Goal: Transaction & Acquisition: Book appointment/travel/reservation

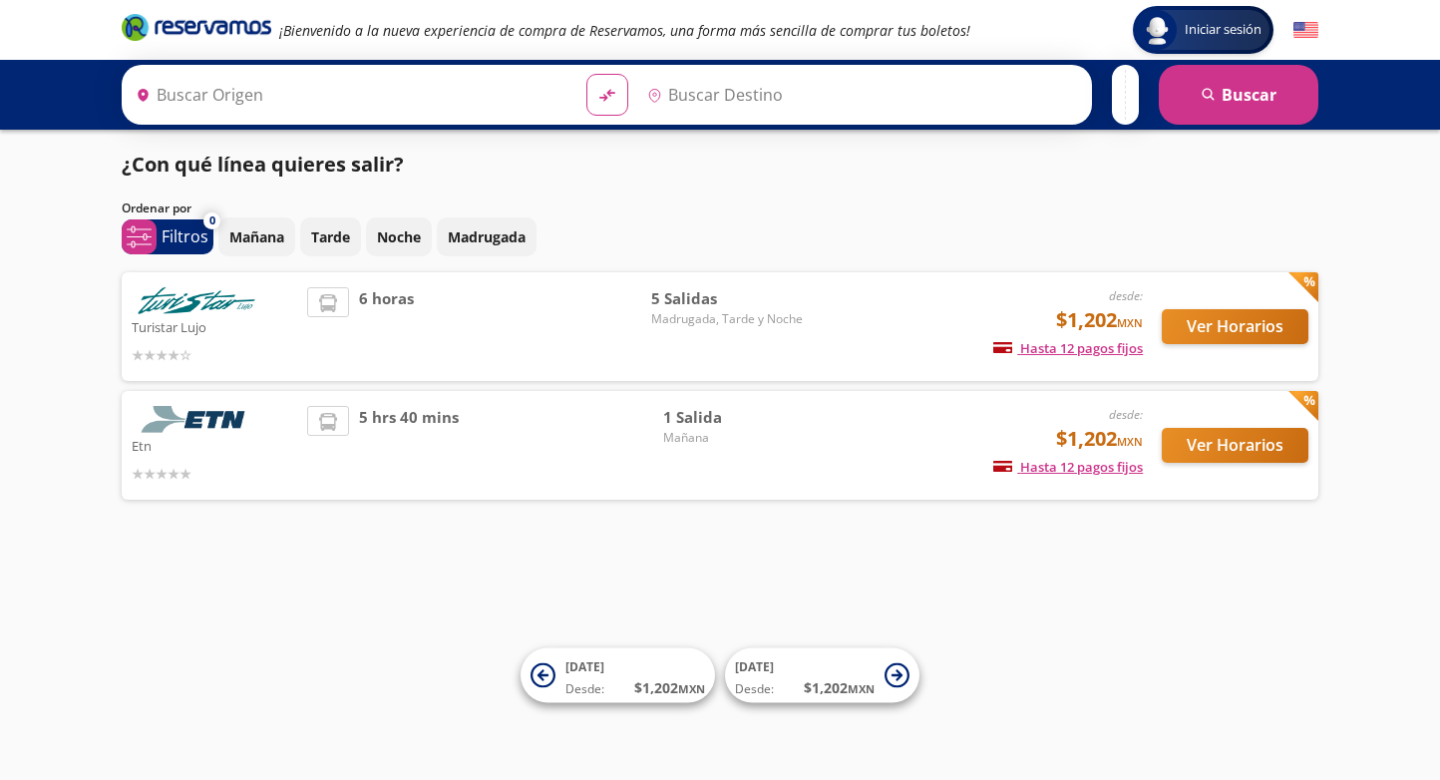
type input "[GEOGRAPHIC_DATA], [GEOGRAPHIC_DATA]"
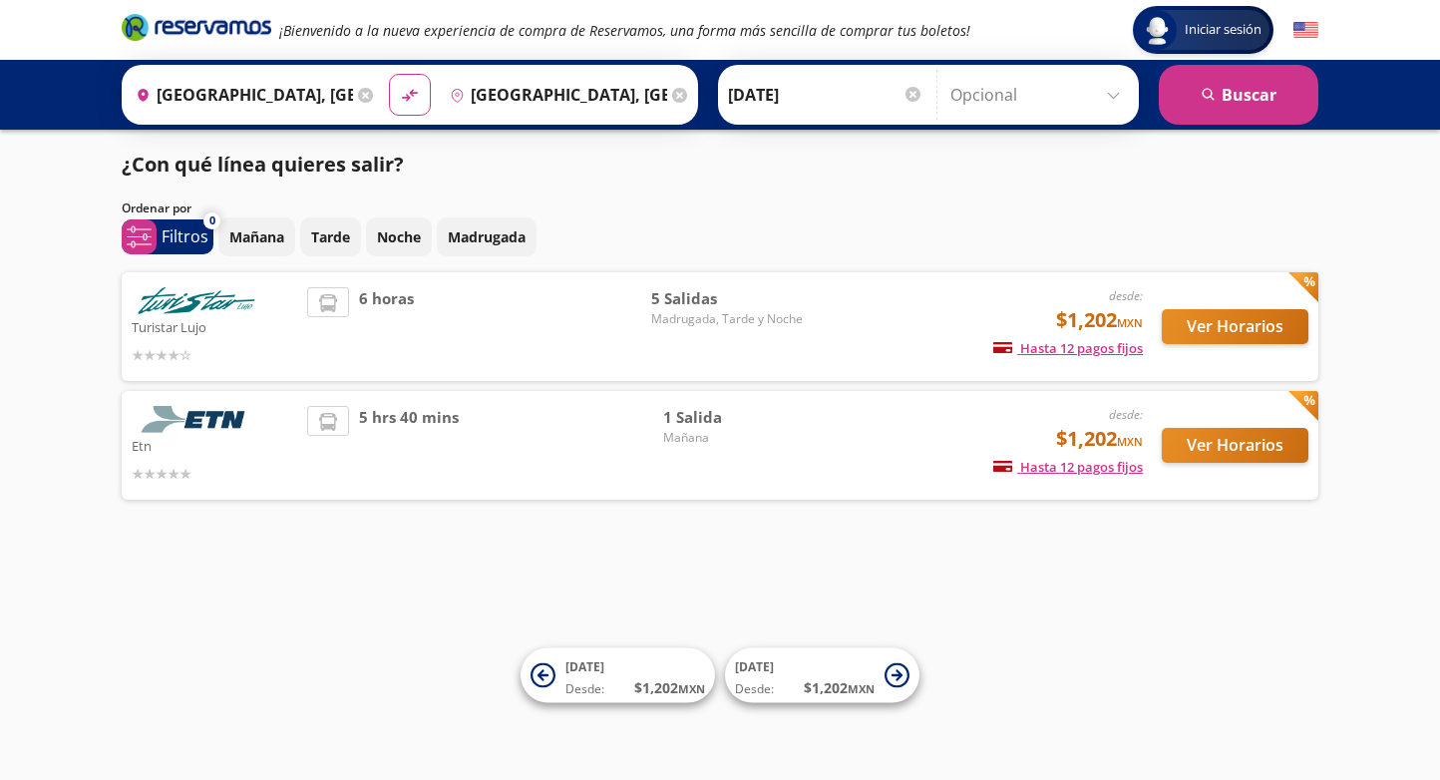
drag, startPoint x: 1181, startPoint y: 326, endPoint x: 964, endPoint y: 250, distance: 229.3
click at [964, 250] on div "[DATE] Tarde Noche Madrugada" at bounding box center [768, 236] width 1100 height 39
drag, startPoint x: 1000, startPoint y: 338, endPoint x: 1030, endPoint y: 277, distance: 67.8
drag, startPoint x: 1030, startPoint y: 277, endPoint x: 956, endPoint y: 363, distance: 113.2
click at [839, 382] on div "Turistar Lujo desde: $1,202 MXN Hasta 12 pagos fijos Pagos fijos en compras may…" at bounding box center [720, 385] width 1197 height 227
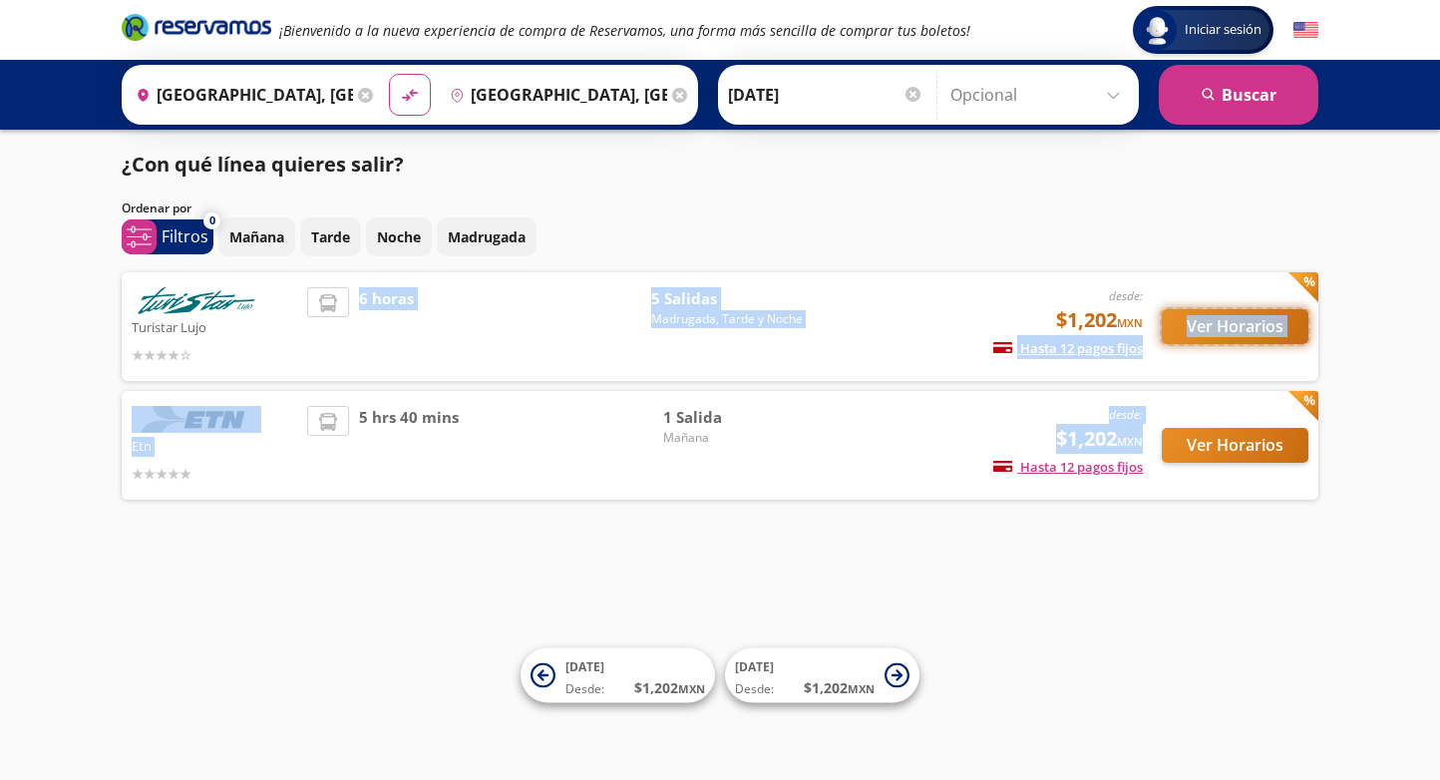
click at [1204, 315] on button "Ver Horarios" at bounding box center [1235, 326] width 147 height 35
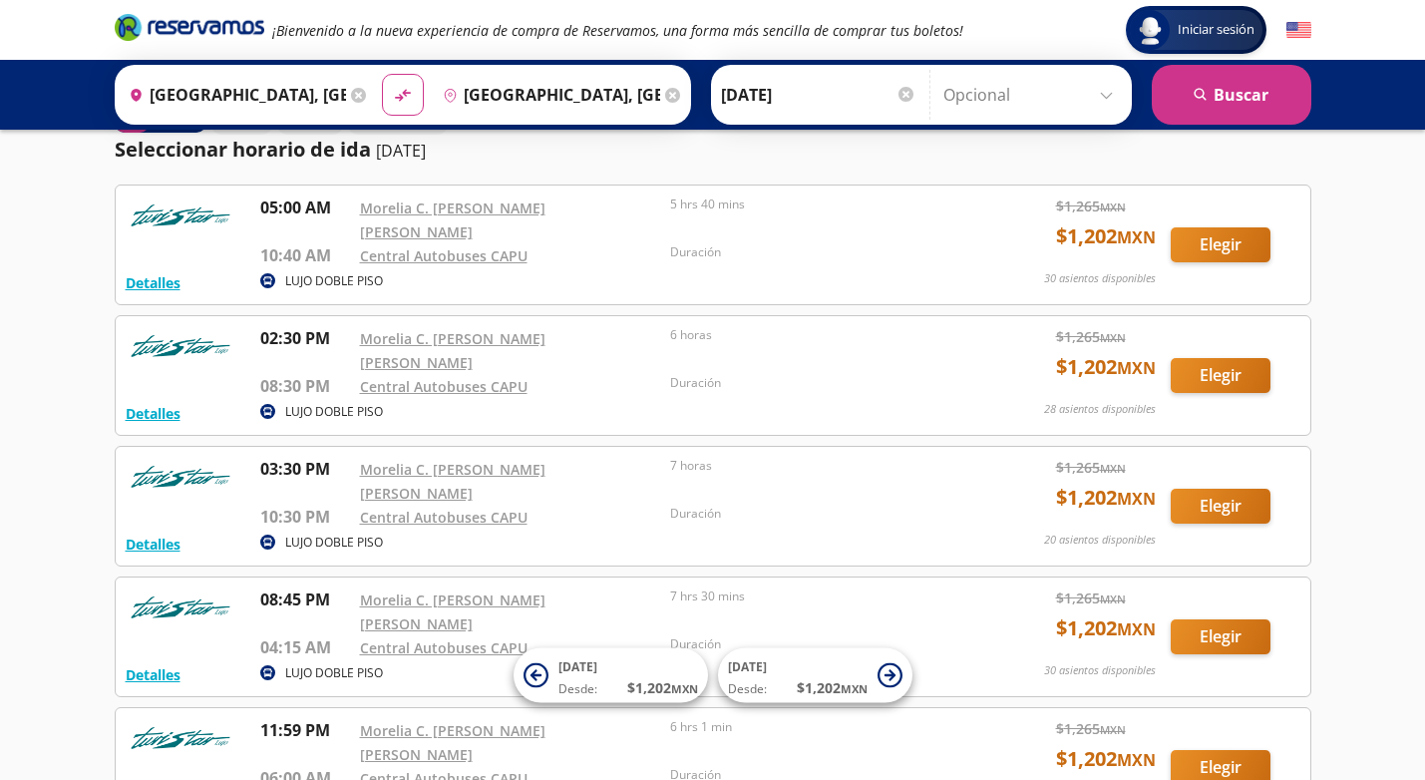
scroll to position [100, 0]
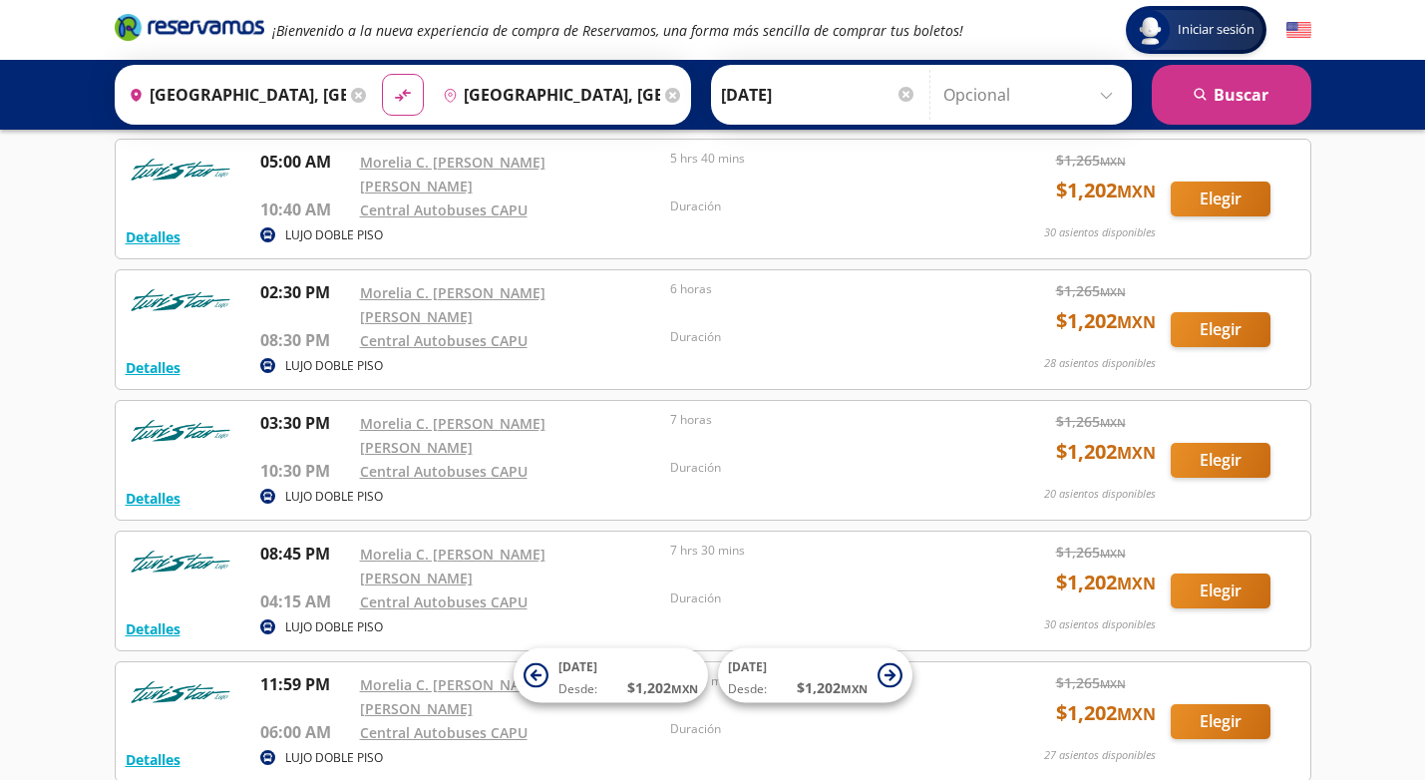
click at [751, 92] on input "[DATE]" at bounding box center [818, 95] width 195 height 50
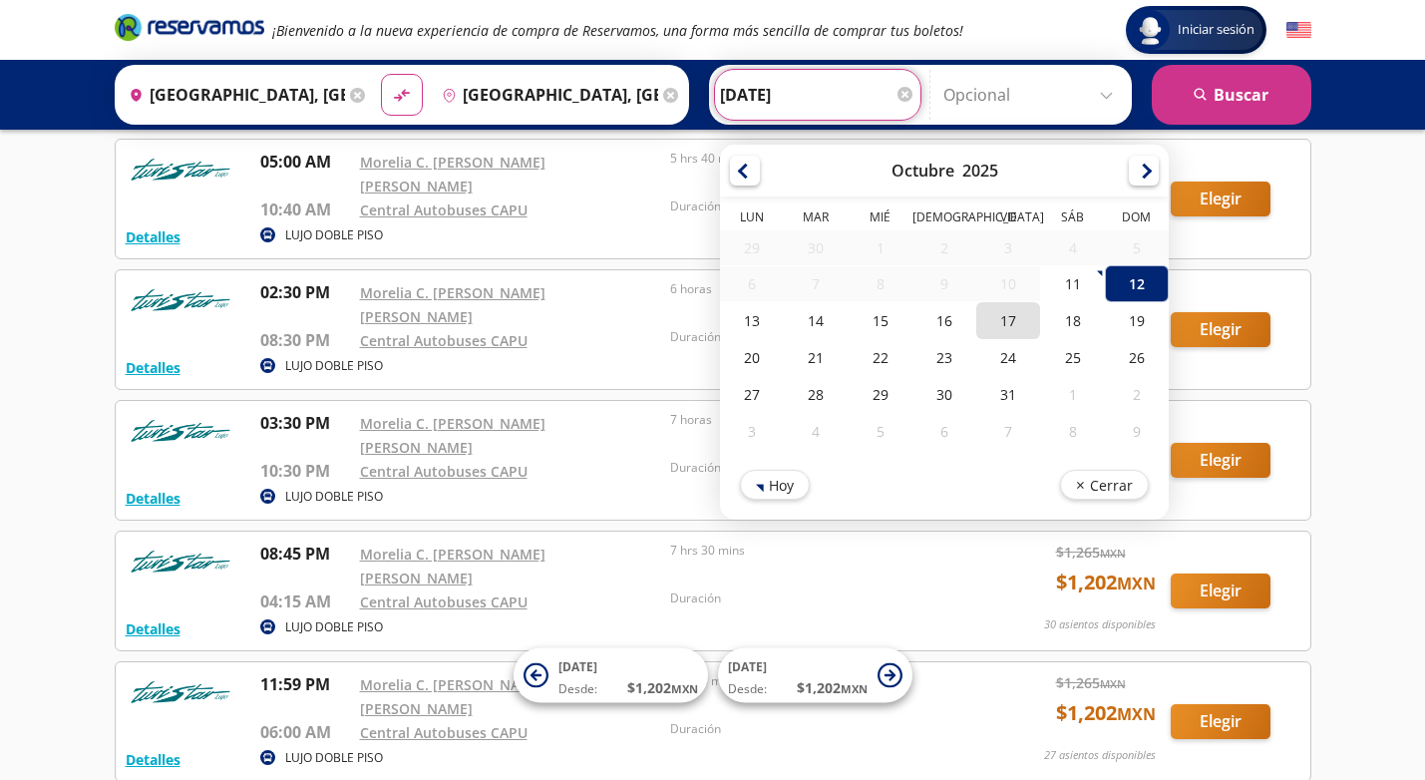
click at [991, 312] on div "17" at bounding box center [1008, 320] width 64 height 37
type input "[DATE]"
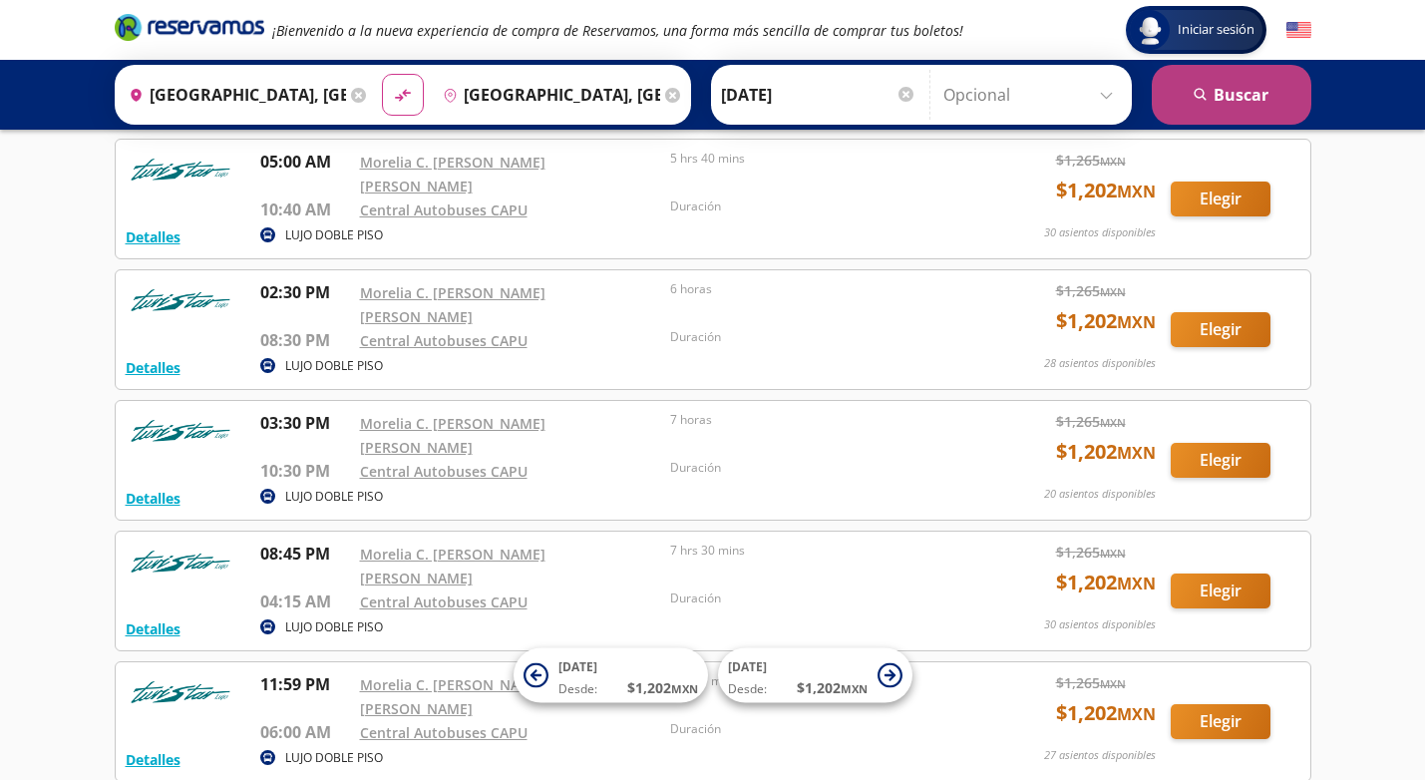
click at [1236, 100] on button "search [GEOGRAPHIC_DATA]" at bounding box center [1232, 95] width 160 height 60
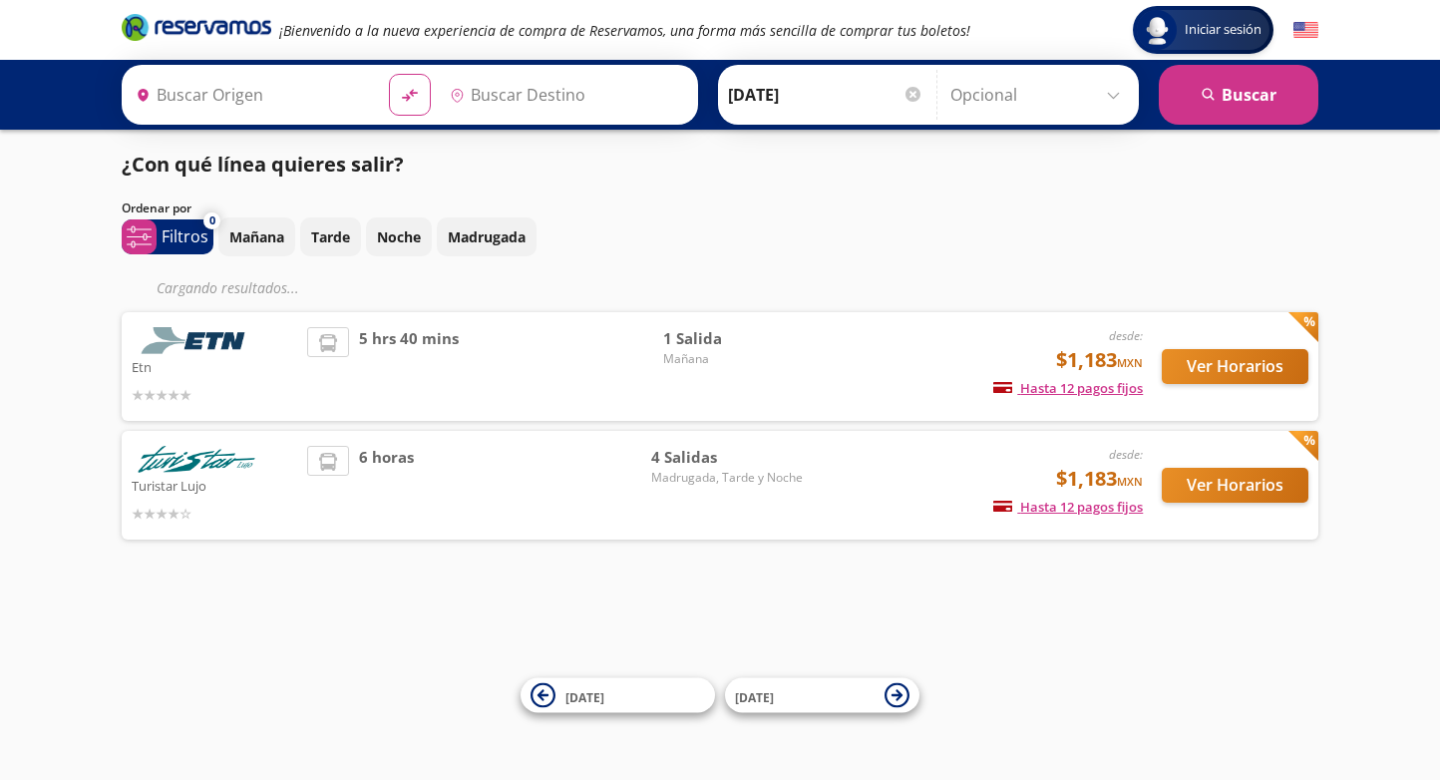
type input "[GEOGRAPHIC_DATA], [GEOGRAPHIC_DATA]"
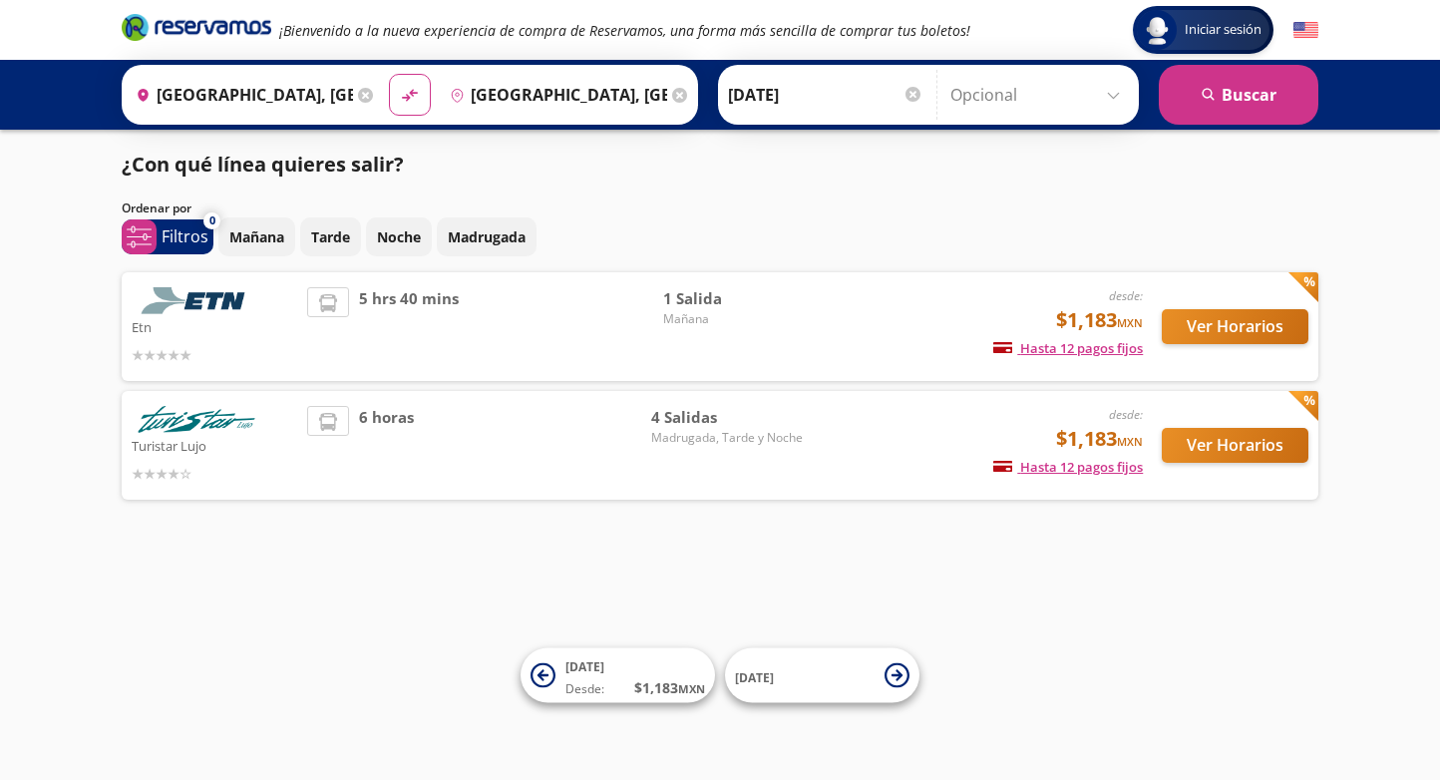
drag, startPoint x: 1212, startPoint y: 357, endPoint x: 816, endPoint y: 284, distance: 402.6
click at [816, 284] on div "Etn desde: $1,183 MXN Hasta 12 pagos fijos Pagos fijos en compras mayores a $30…" at bounding box center [720, 326] width 1197 height 109
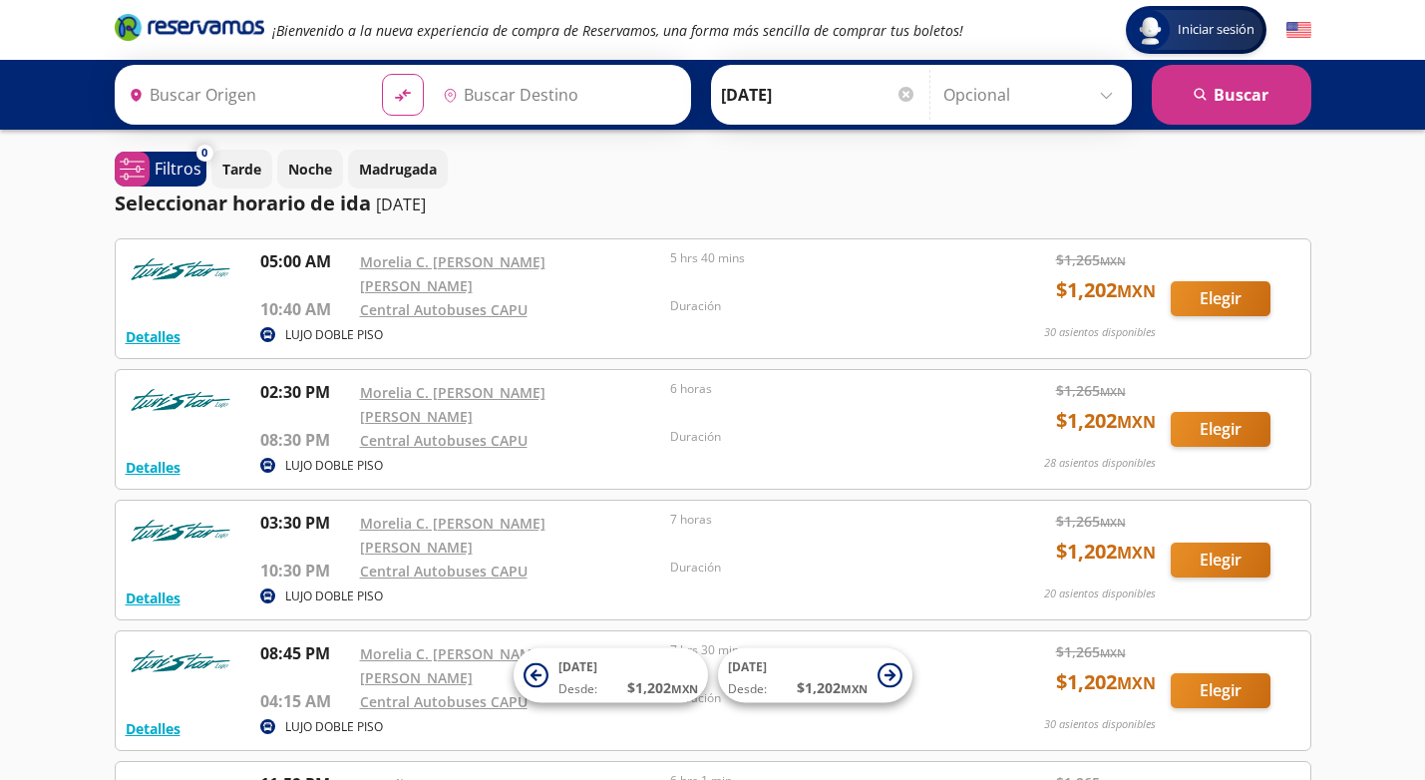
type input "[GEOGRAPHIC_DATA], [GEOGRAPHIC_DATA]"
drag, startPoint x: 1209, startPoint y: 292, endPoint x: 936, endPoint y: 243, distance: 277.6
drag, startPoint x: 936, startPoint y: 243, endPoint x: 867, endPoint y: 300, distance: 89.3
click at [870, 297] on p "Duración" at bounding box center [820, 306] width 301 height 18
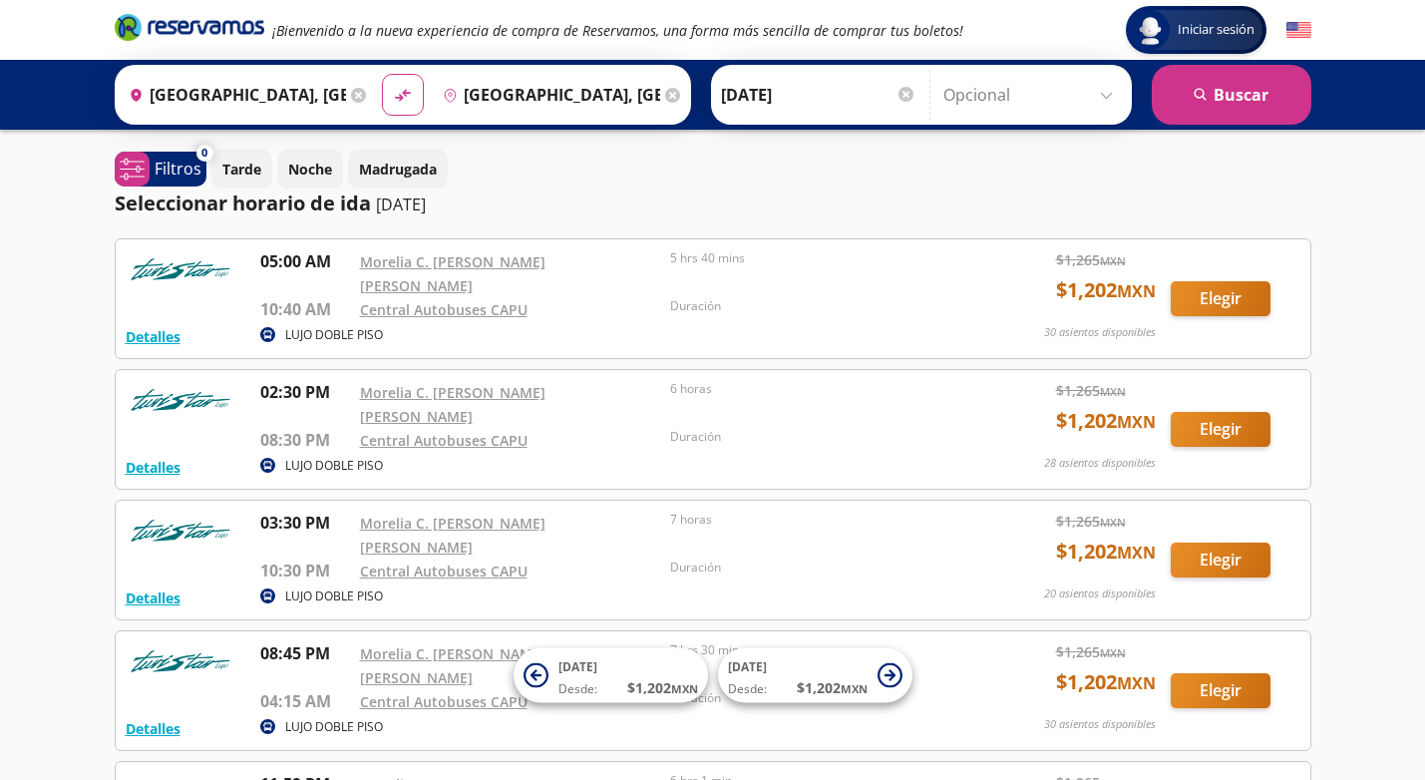
click at [870, 297] on p "Duración" at bounding box center [820, 306] width 301 height 18
drag, startPoint x: 862, startPoint y: 291, endPoint x: 1376, endPoint y: 342, distance: 517.2
click at [1376, 342] on div "Iniciar sesión Iniciar sesión ¡Bienvenido a la nueva experiencia de compra de R…" at bounding box center [712, 534] width 1425 height 1069
click at [1243, 292] on button "Elegir" at bounding box center [1221, 298] width 100 height 35
type input "[GEOGRAPHIC_DATA], [GEOGRAPHIC_DATA]"
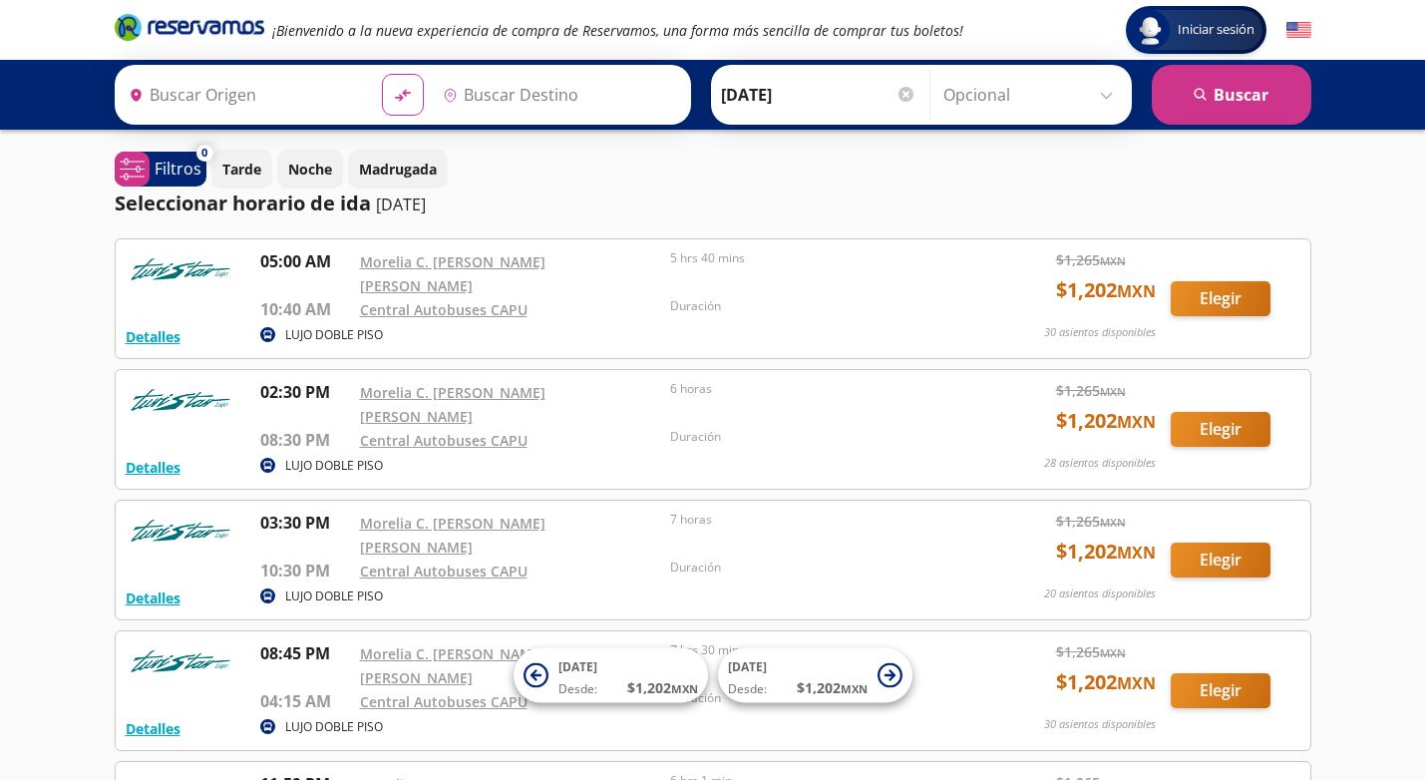
type input "[GEOGRAPHIC_DATA], [GEOGRAPHIC_DATA]"
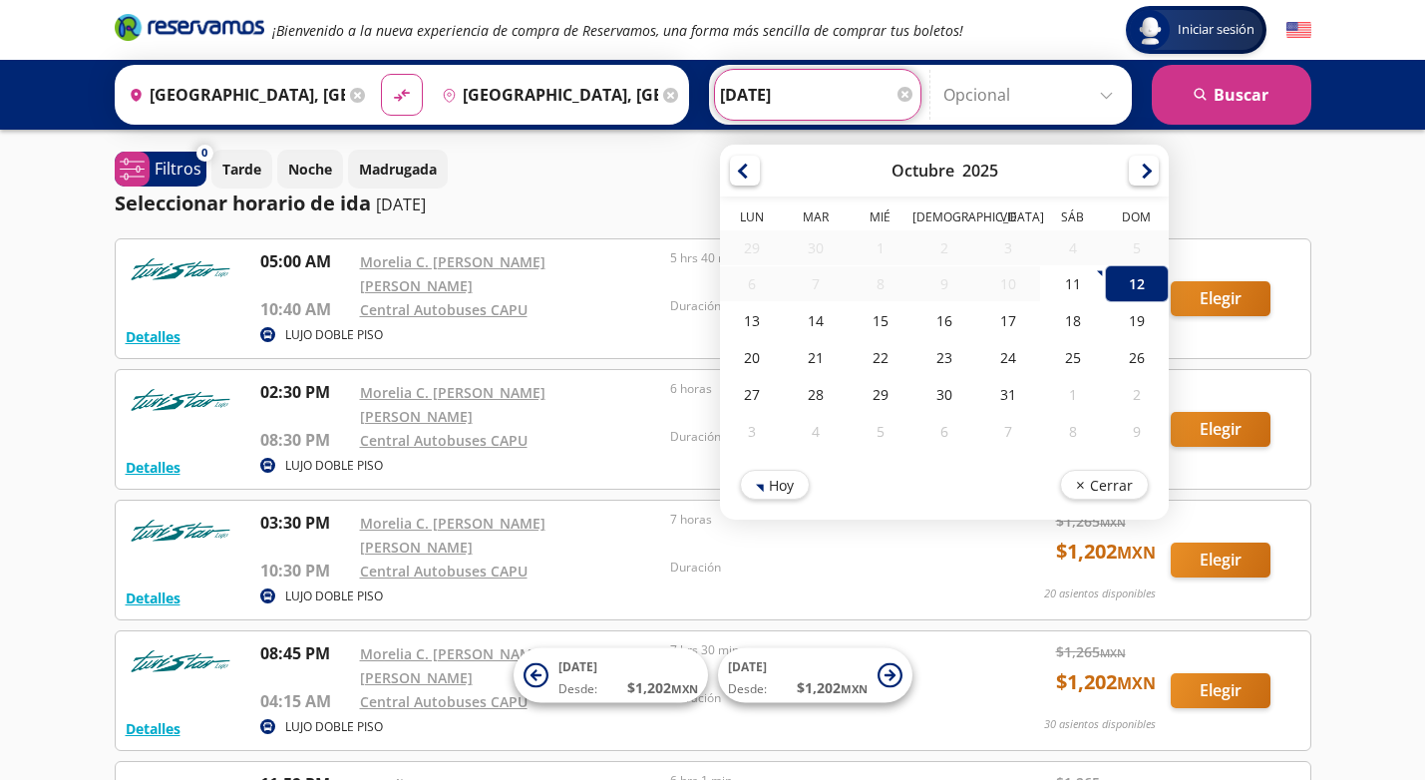
click at [757, 85] on input "[DATE]" at bounding box center [817, 95] width 195 height 50
click at [1011, 317] on div "17" at bounding box center [1008, 320] width 64 height 37
type input "[DATE]"
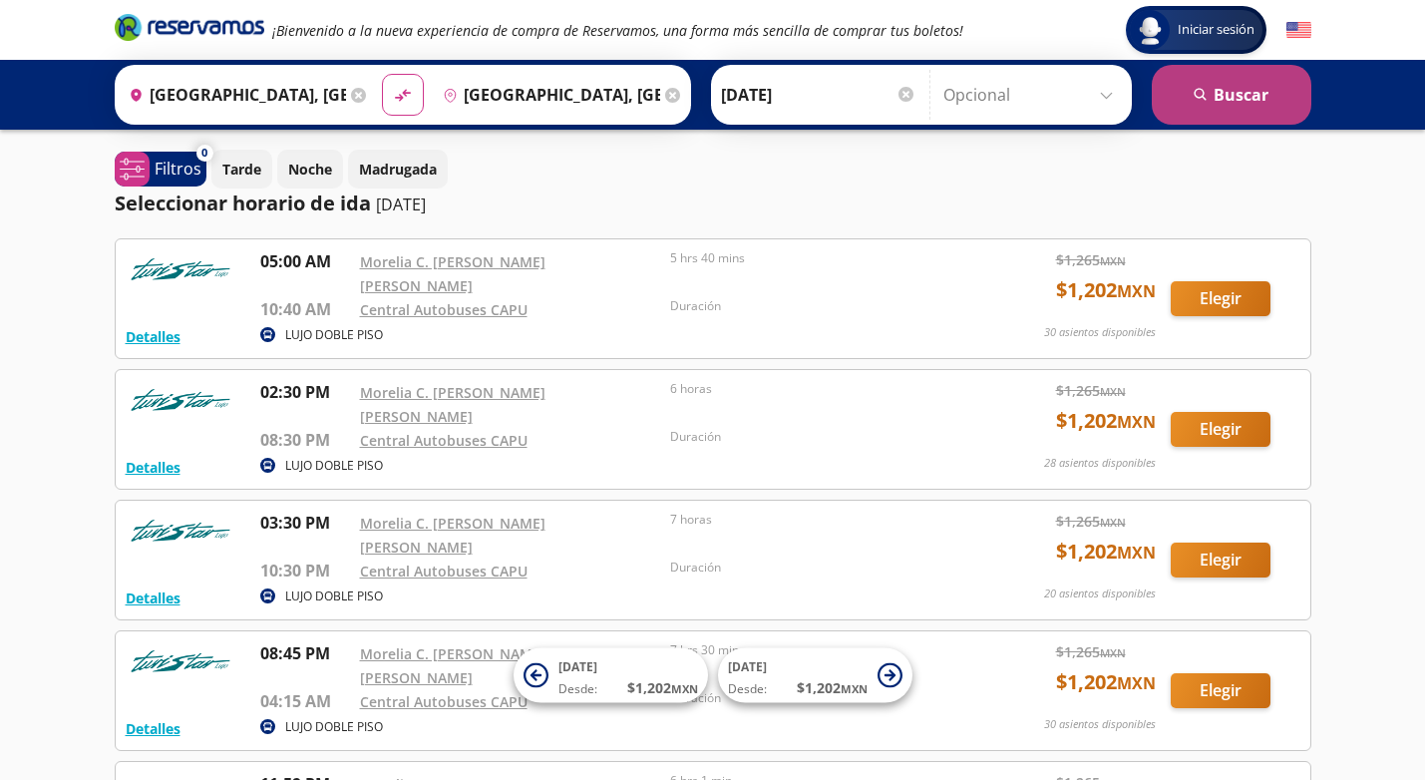
click at [1219, 84] on button "search [GEOGRAPHIC_DATA]" at bounding box center [1232, 95] width 160 height 60
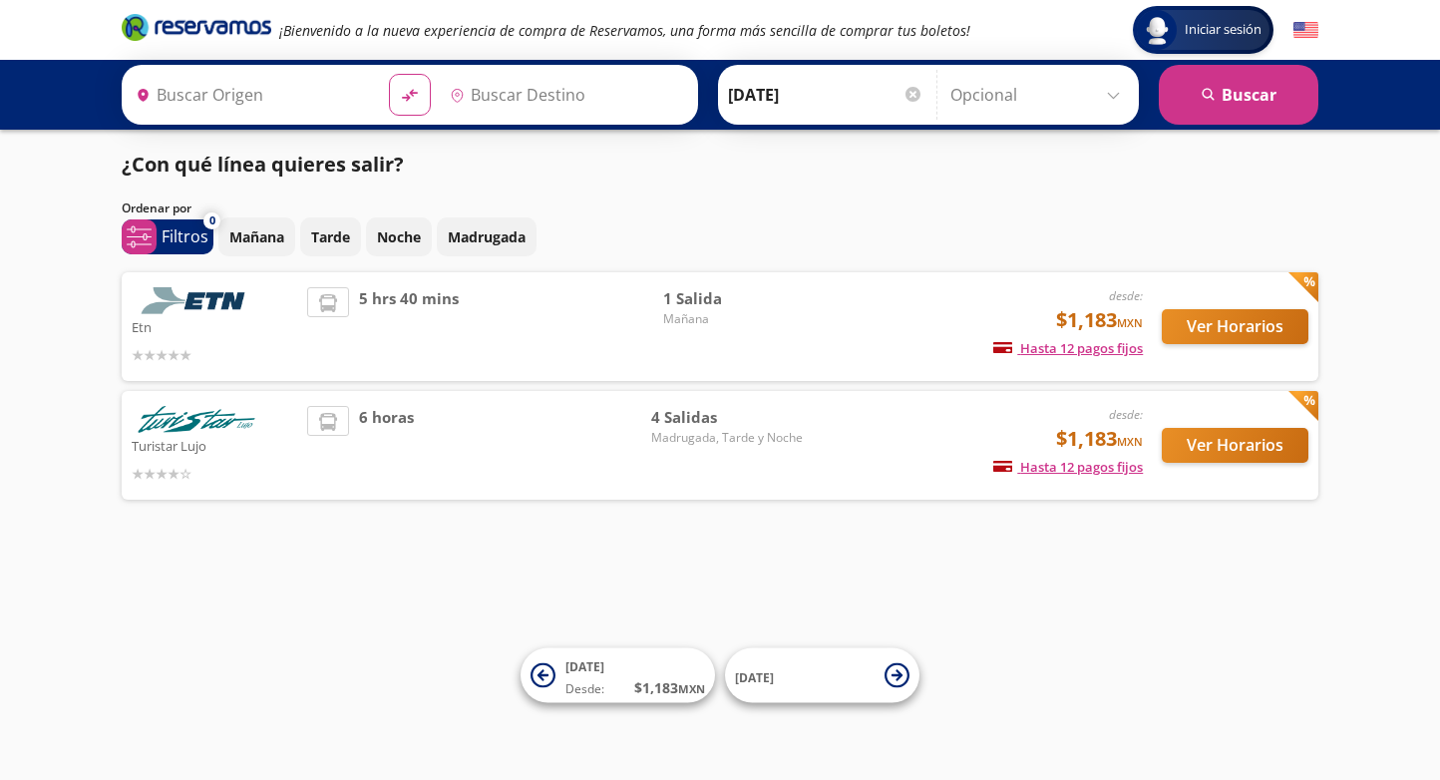
type input "[GEOGRAPHIC_DATA], [GEOGRAPHIC_DATA]"
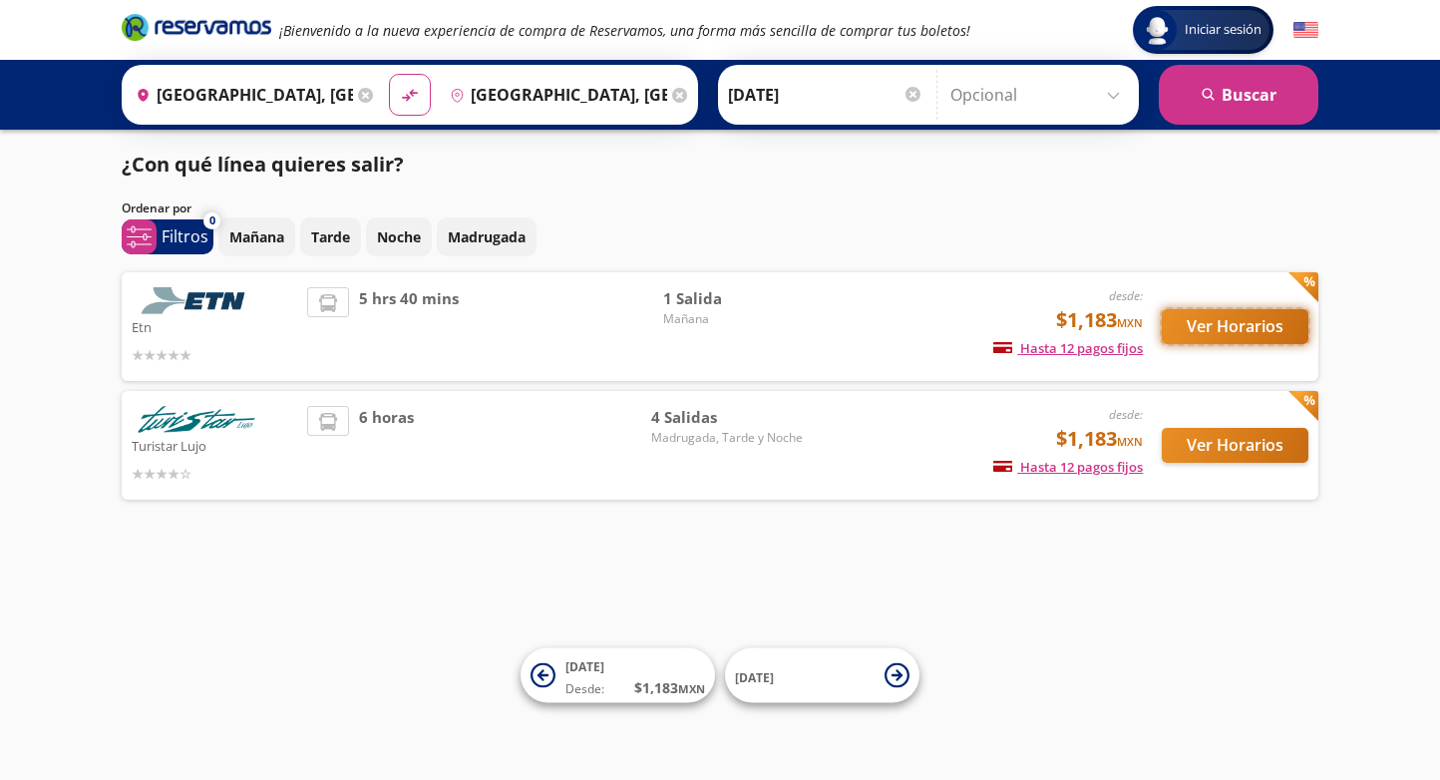
click at [1229, 325] on button "Ver Horarios" at bounding box center [1235, 326] width 147 height 35
click at [1220, 447] on button "Ver Horarios" at bounding box center [1235, 445] width 147 height 35
click at [1205, 336] on button "Ver Horarios" at bounding box center [1235, 326] width 147 height 35
